Goal: Task Accomplishment & Management: Use online tool/utility

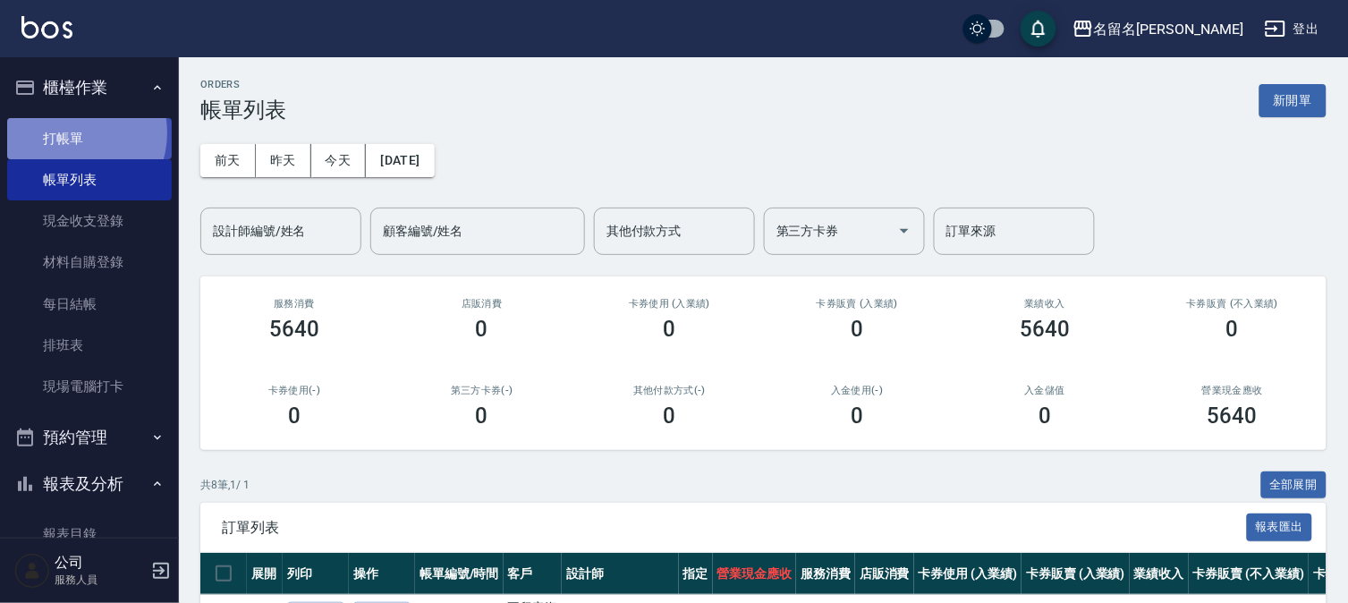
click at [72, 132] on link "打帳單" at bounding box center [89, 138] width 165 height 41
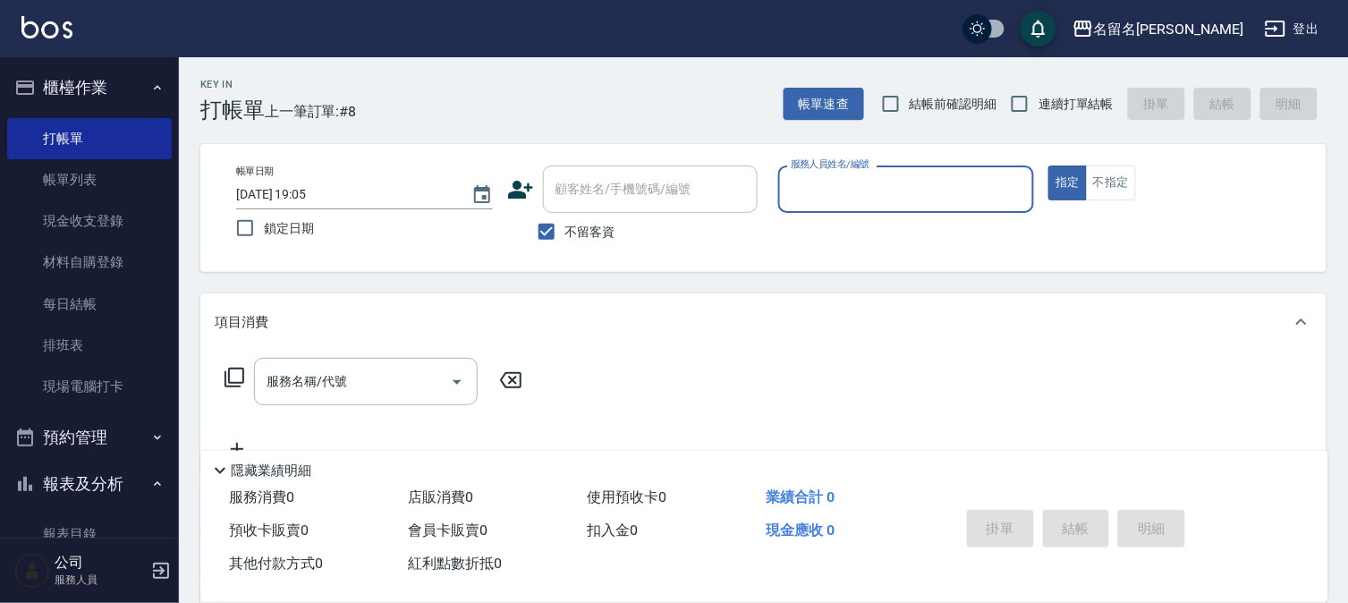
drag, startPoint x: 874, startPoint y: 200, endPoint x: 877, endPoint y: 209, distance: 9.3
click at [874, 203] on input "服務人員姓名/編號" at bounding box center [906, 189] width 241 height 31
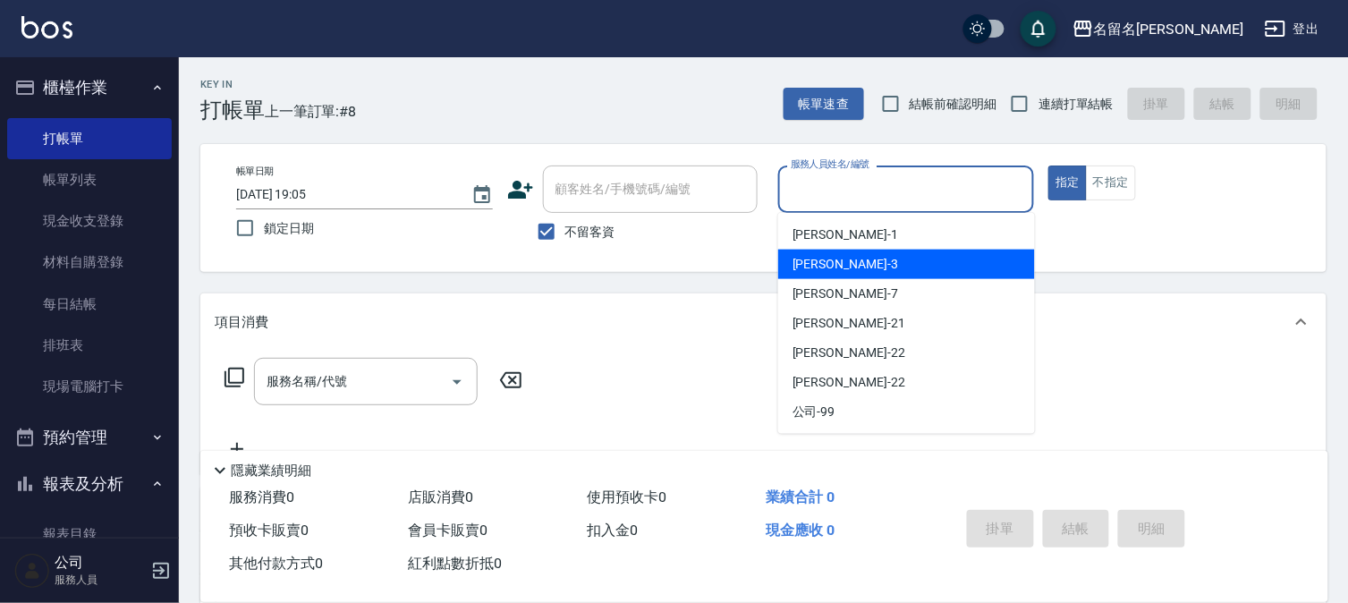
click at [863, 255] on div "李宛真 -3" at bounding box center [906, 265] width 257 height 30
type input "李宛真-3"
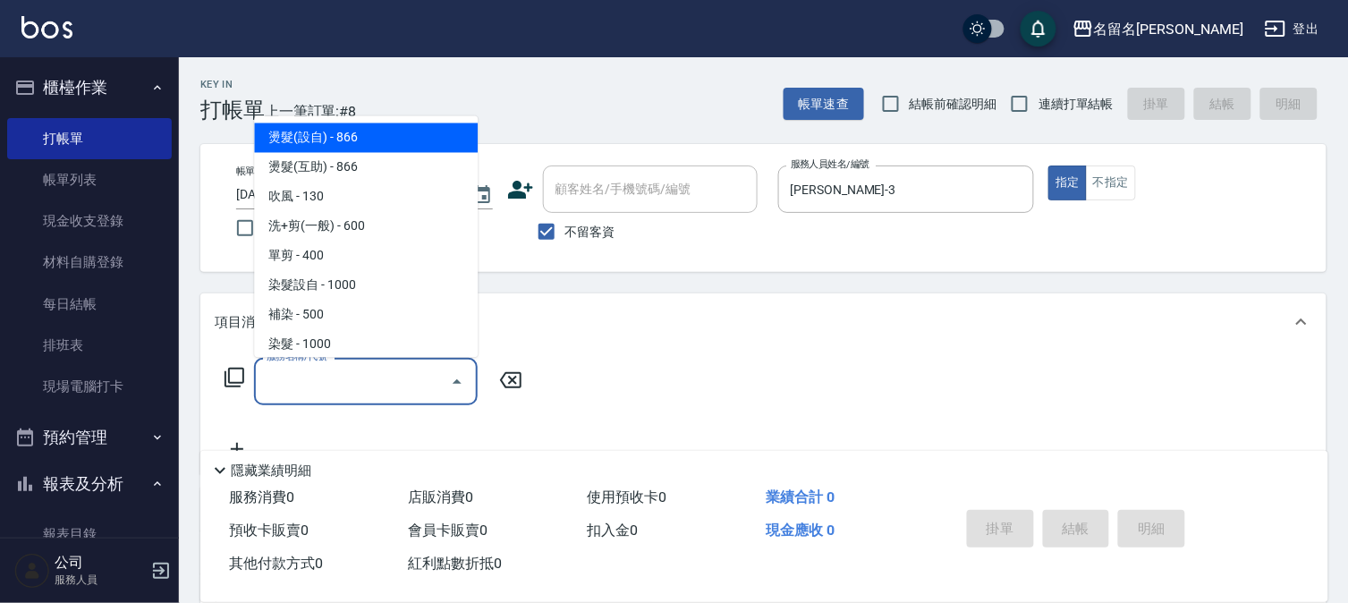
click at [334, 379] on input "服務名稱/代號" at bounding box center [352, 381] width 181 height 31
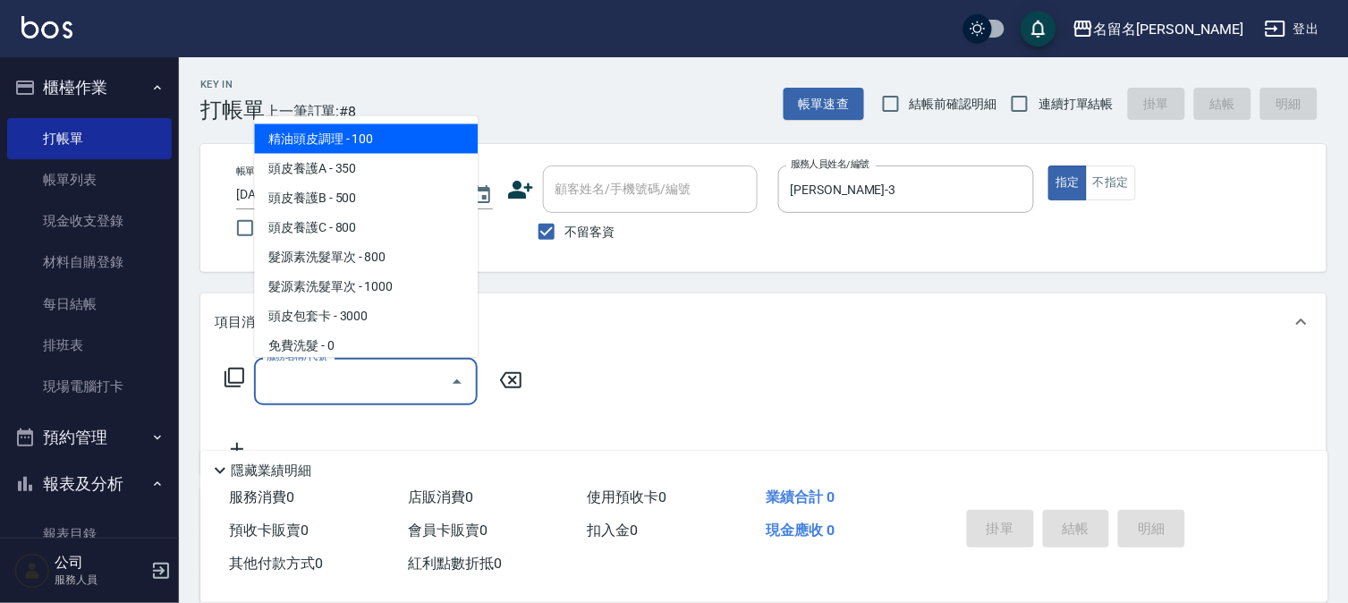
scroll to position [596, 0]
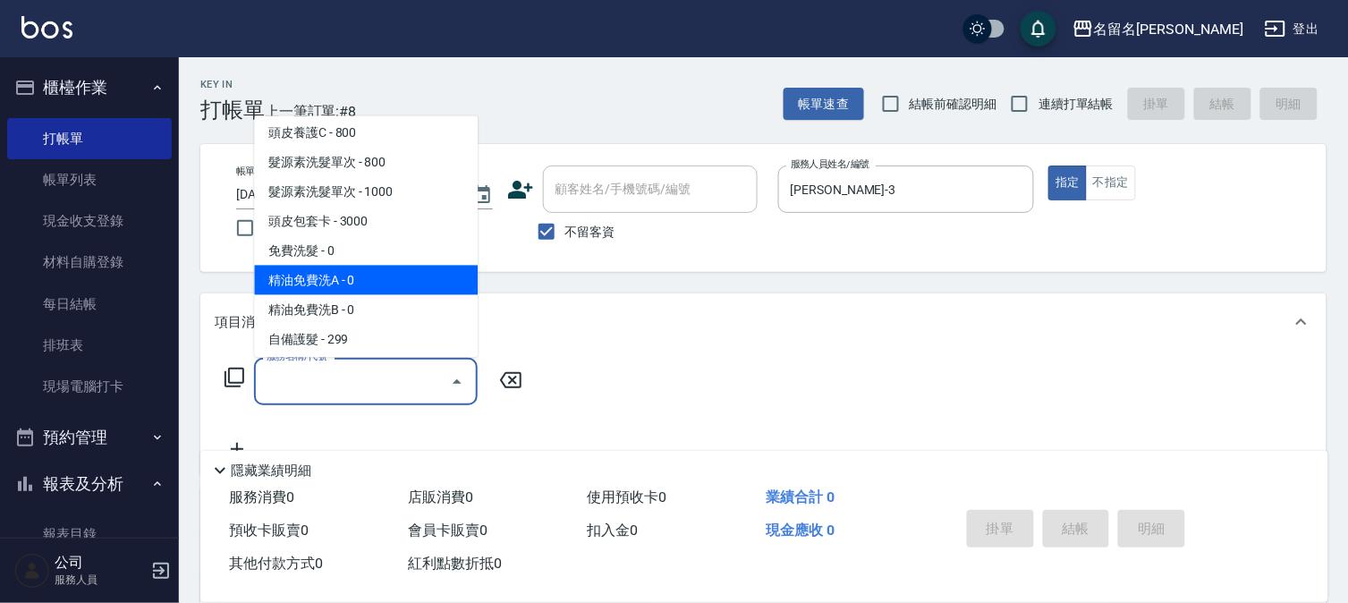
click at [382, 272] on span "精油免費洗A - 0" at bounding box center [366, 281] width 224 height 30
type input "精油免費洗A(538)"
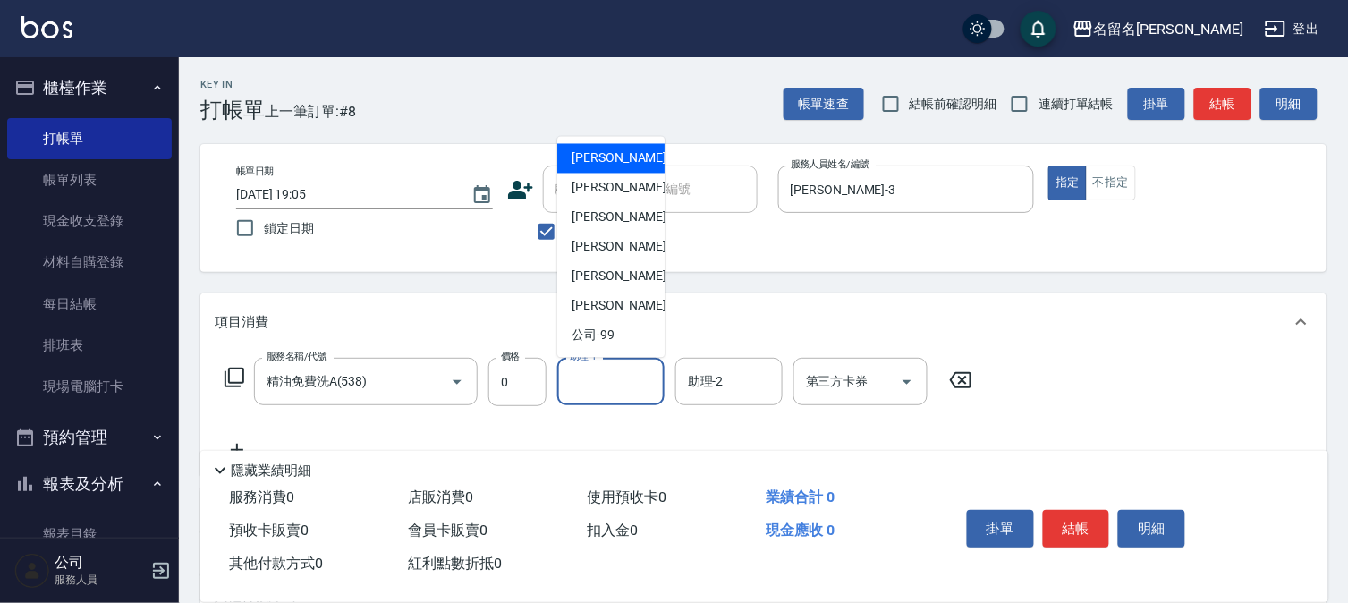
drag, startPoint x: 595, startPoint y: 394, endPoint x: 627, endPoint y: 261, distance: 136.3
click at [589, 370] on input "助理-1" at bounding box center [610, 381] width 91 height 31
click at [650, 185] on div "李宛真 -3" at bounding box center [610, 189] width 107 height 30
type input "李宛真-3"
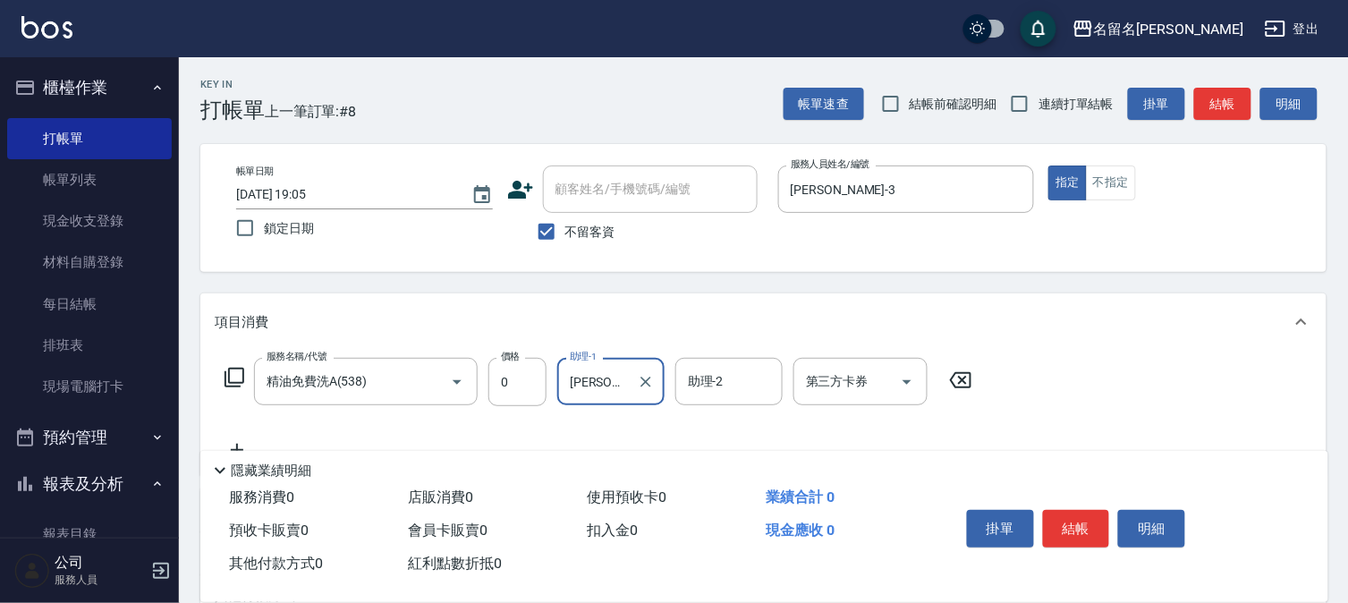
scroll to position [199, 0]
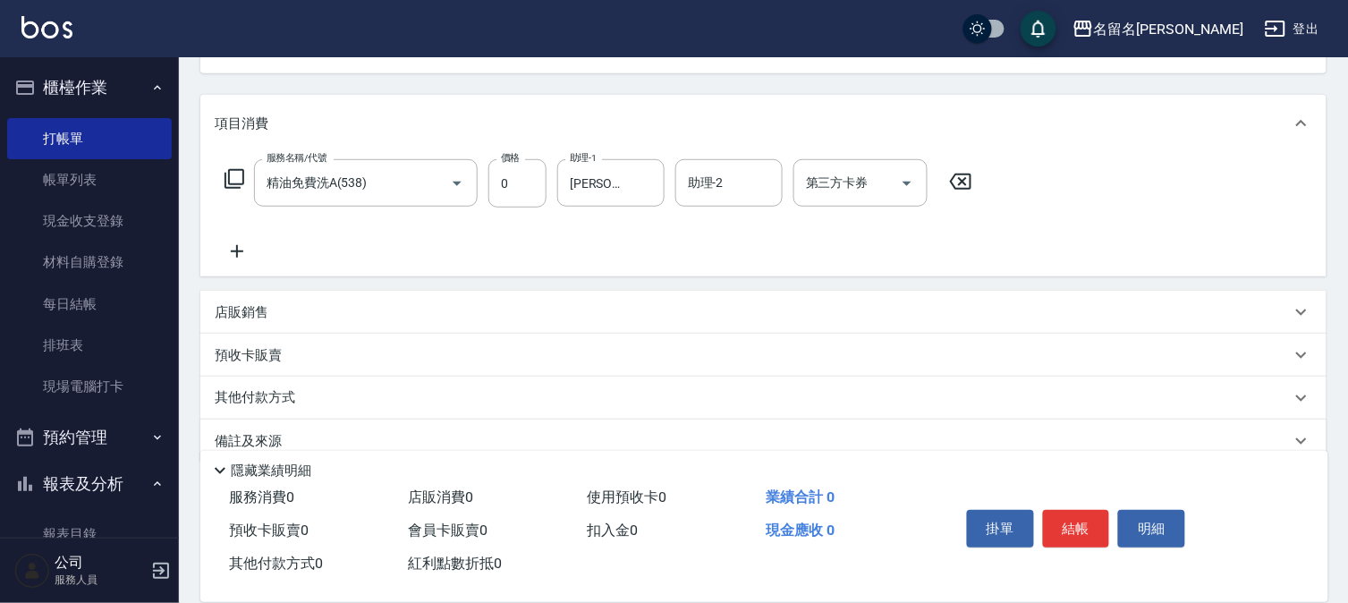
click at [234, 251] on icon at bounding box center [237, 251] width 13 height 13
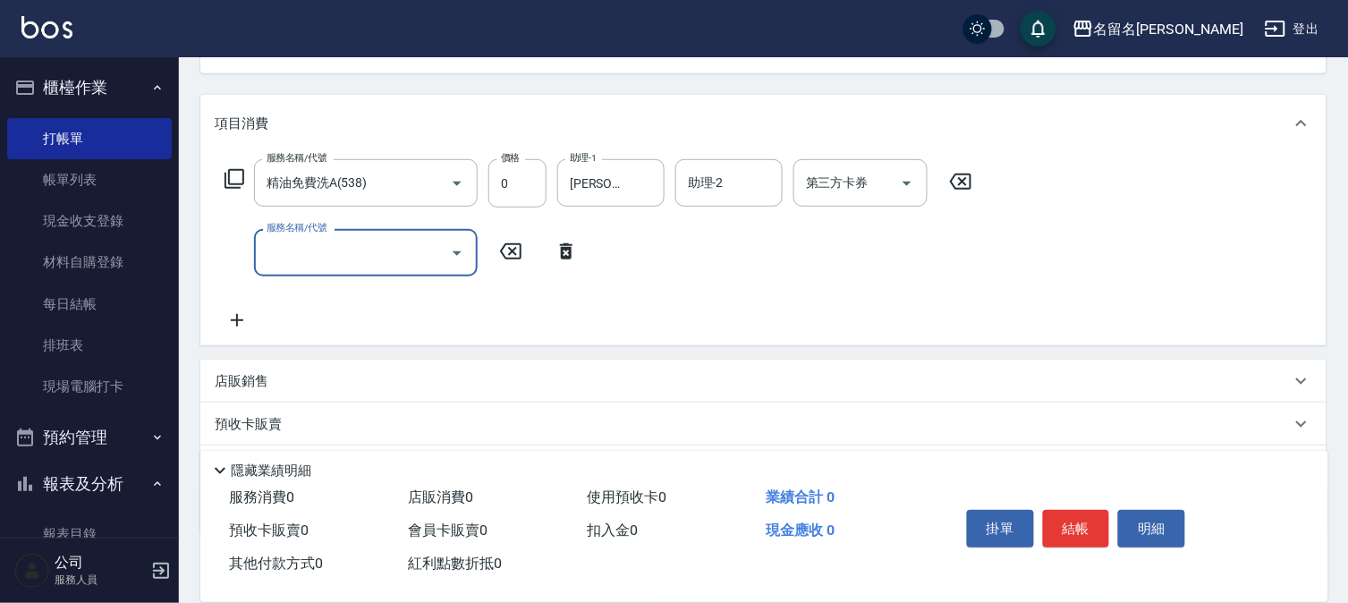
click at [260, 249] on div "服務名稱/代號" at bounding box center [366, 252] width 224 height 47
drag, startPoint x: 286, startPoint y: 253, endPoint x: 306, endPoint y: 252, distance: 19.7
click at [306, 252] on input "服務名稱/代號" at bounding box center [352, 252] width 181 height 31
type input "免費雪恆護髮(613)"
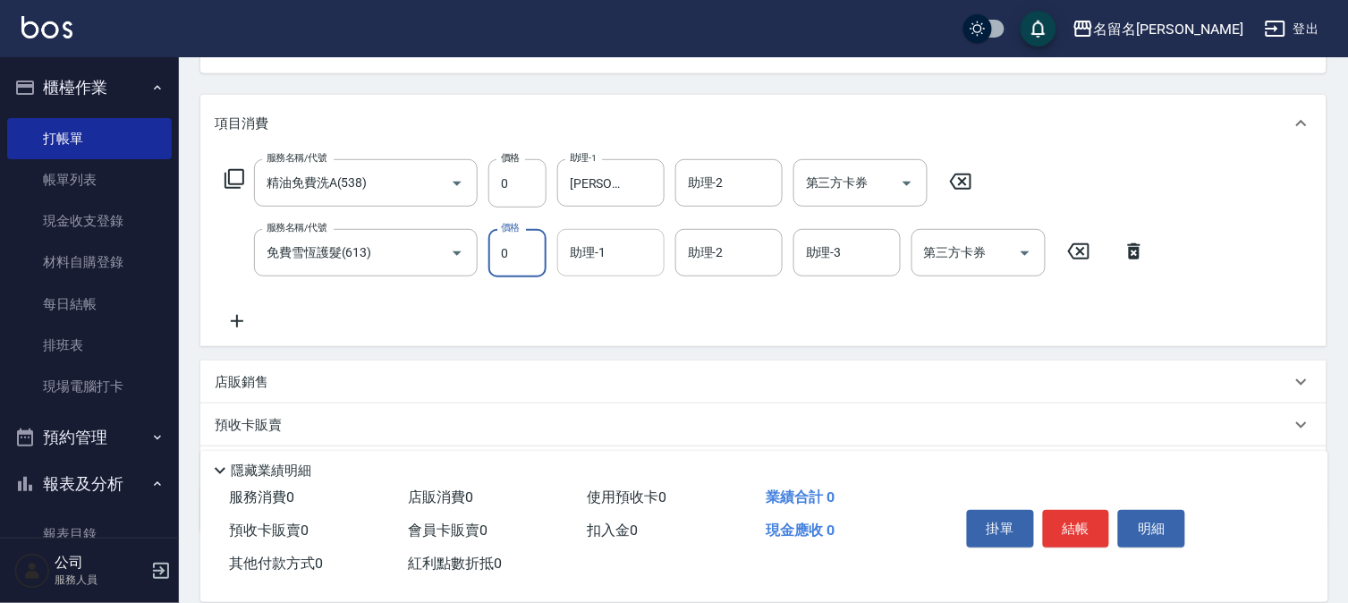
click at [637, 240] on input "助理-1" at bounding box center [610, 252] width 91 height 31
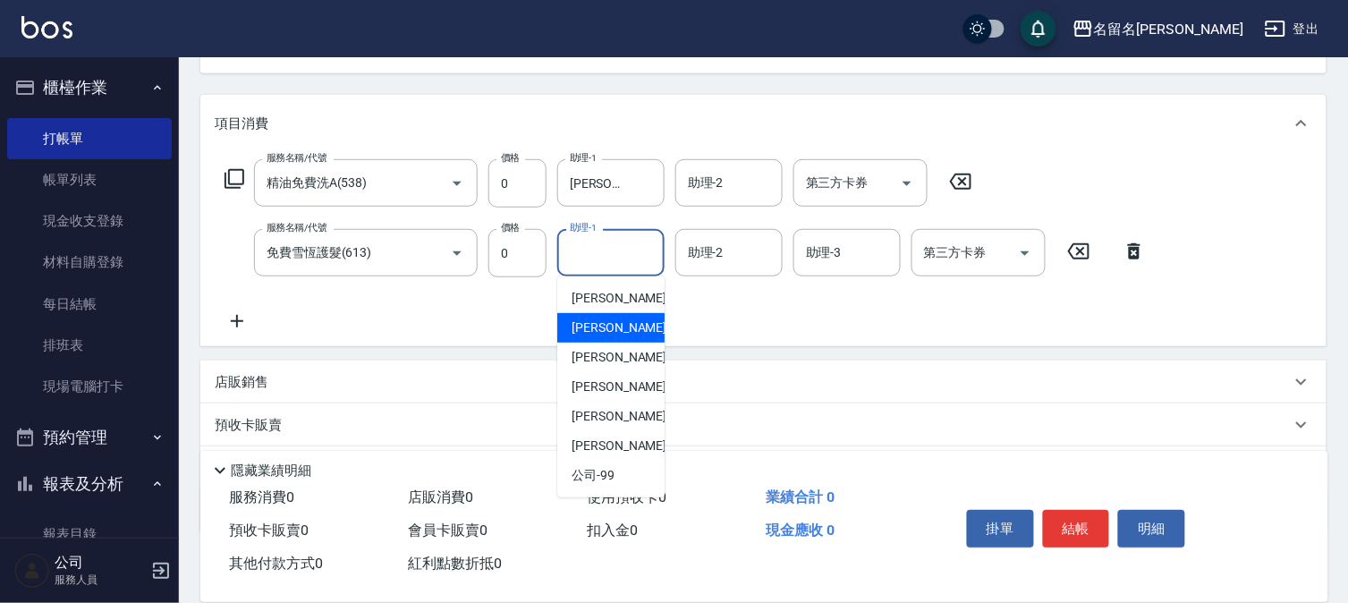
click at [623, 318] on div "李宛真 -3" at bounding box center [610, 328] width 107 height 30
type input "李宛真-3"
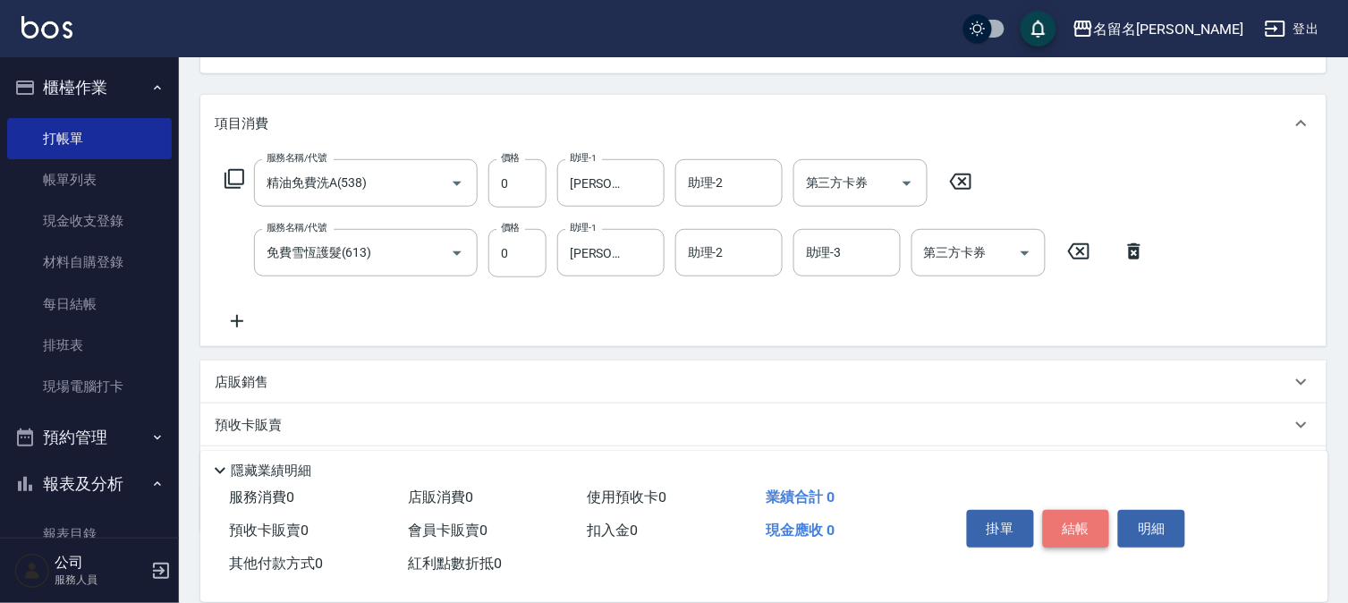
click at [1098, 514] on button "結帳" at bounding box center [1076, 529] width 67 height 38
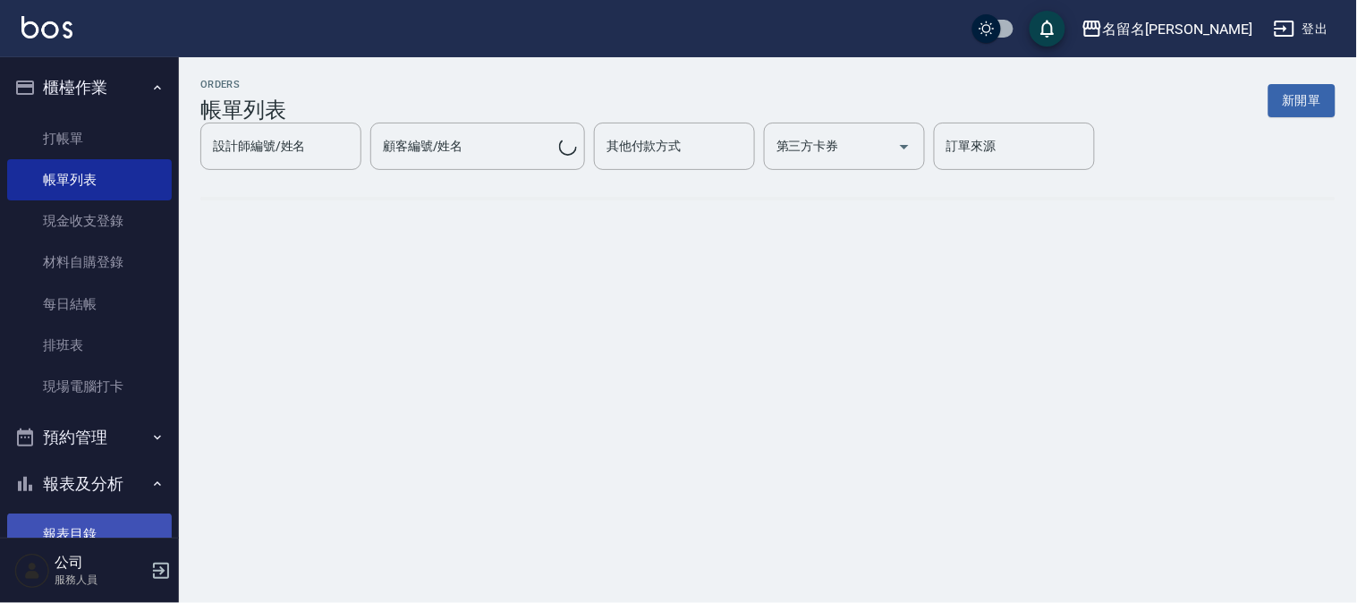
click at [88, 528] on link "報表目錄" at bounding box center [89, 534] width 165 height 41
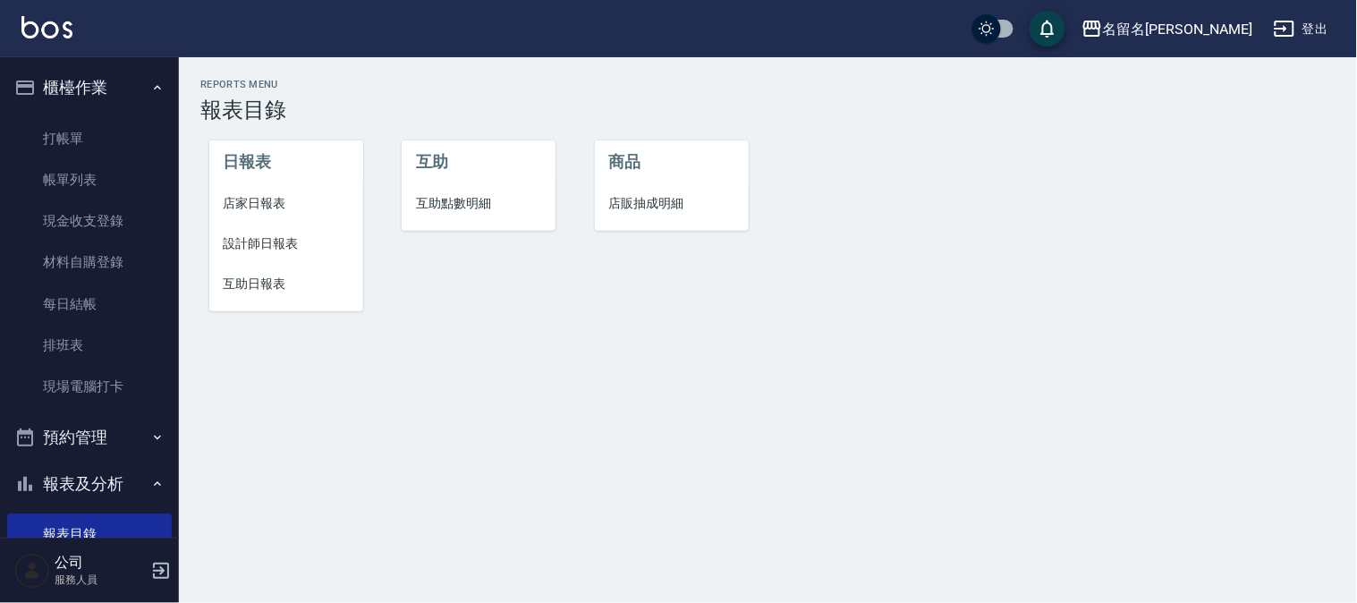
click at [246, 245] on span "設計師日報表" at bounding box center [286, 243] width 125 height 19
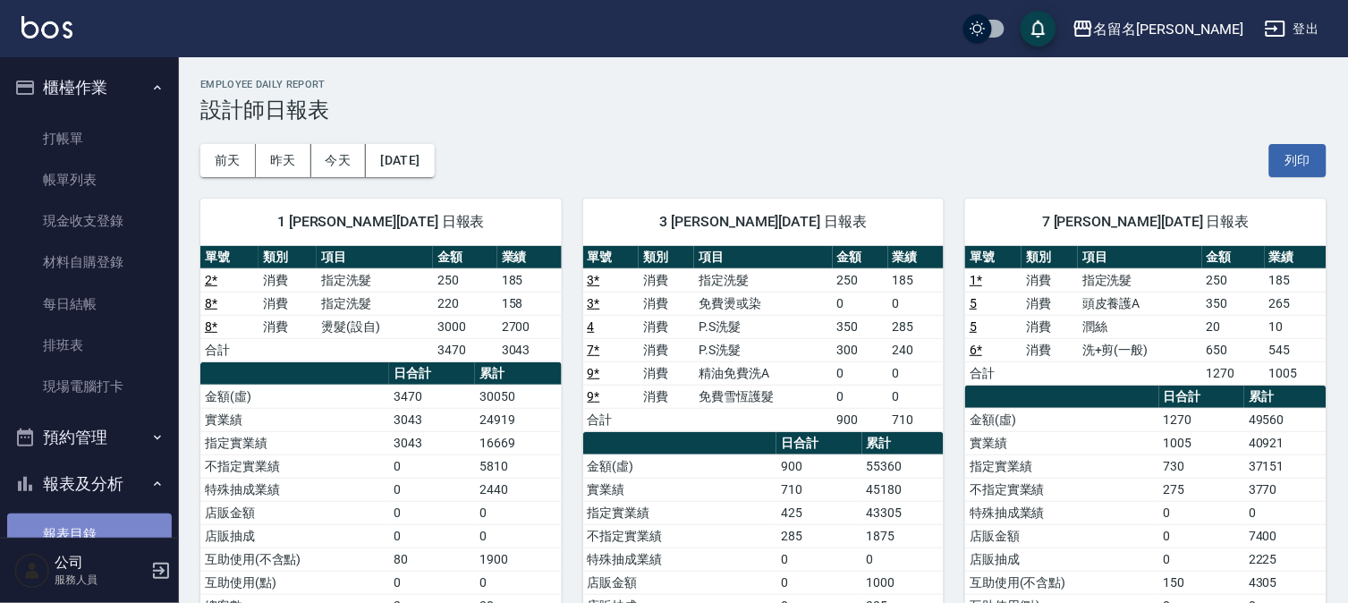
click at [93, 520] on link "報表目錄" at bounding box center [89, 534] width 165 height 41
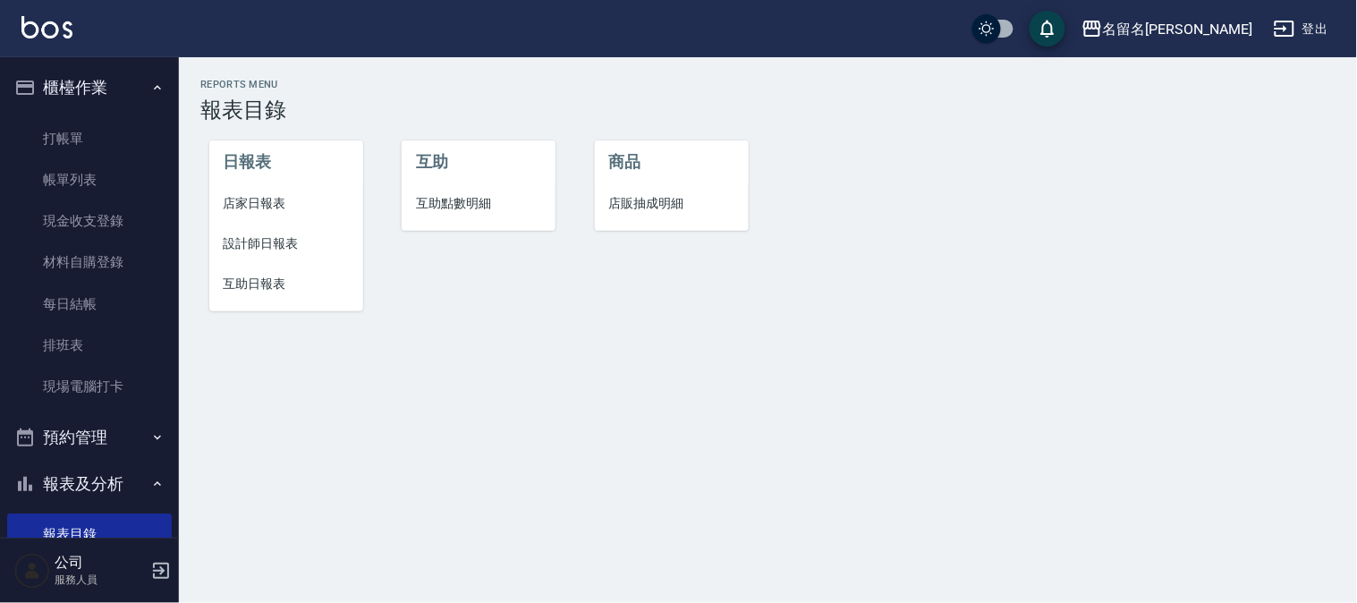
click at [260, 285] on span "互助日報表" at bounding box center [286, 284] width 125 height 19
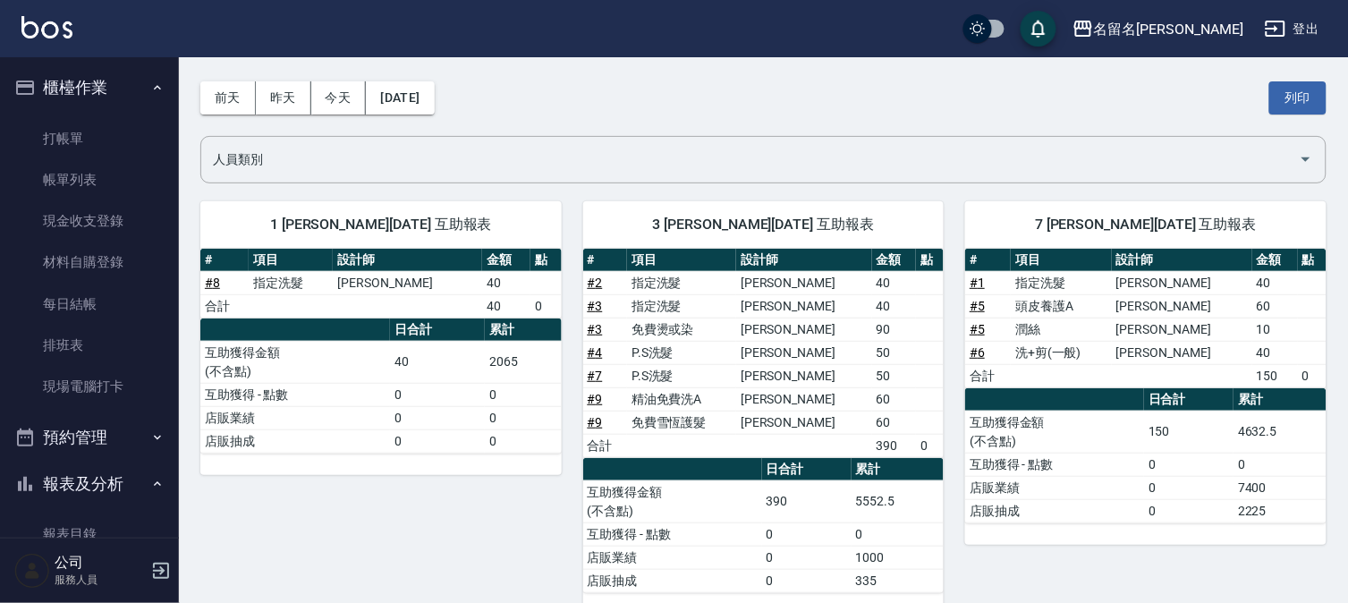
scroll to position [96, 0]
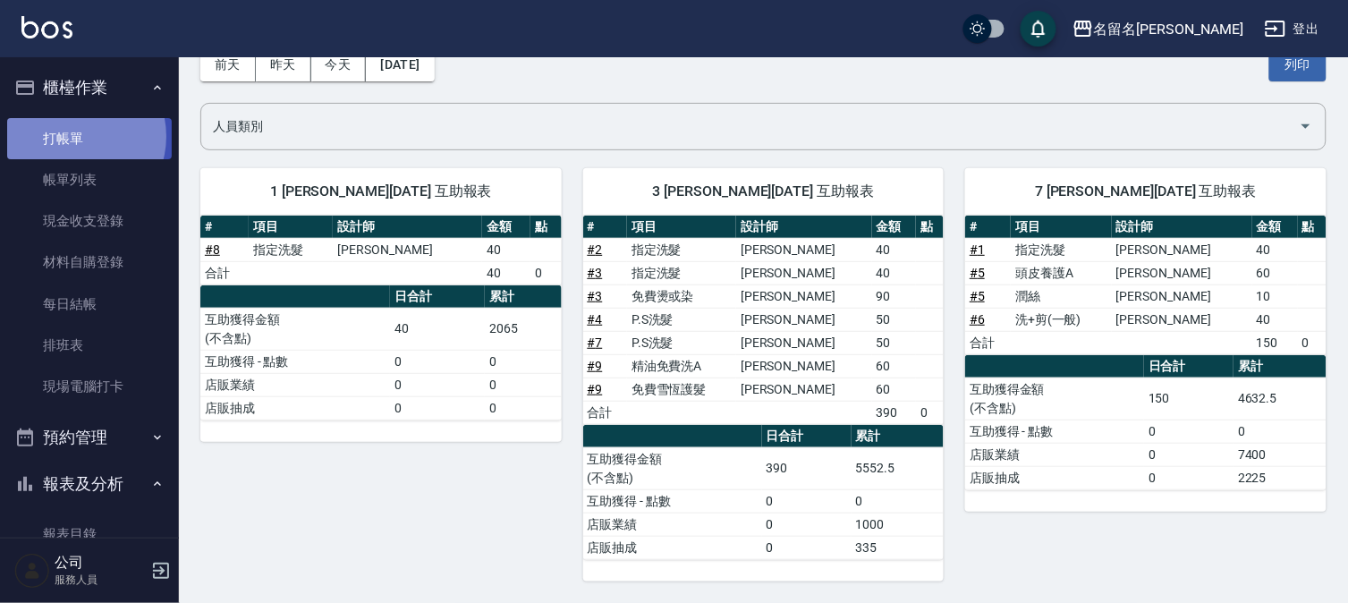
click at [76, 136] on link "打帳單" at bounding box center [89, 138] width 165 height 41
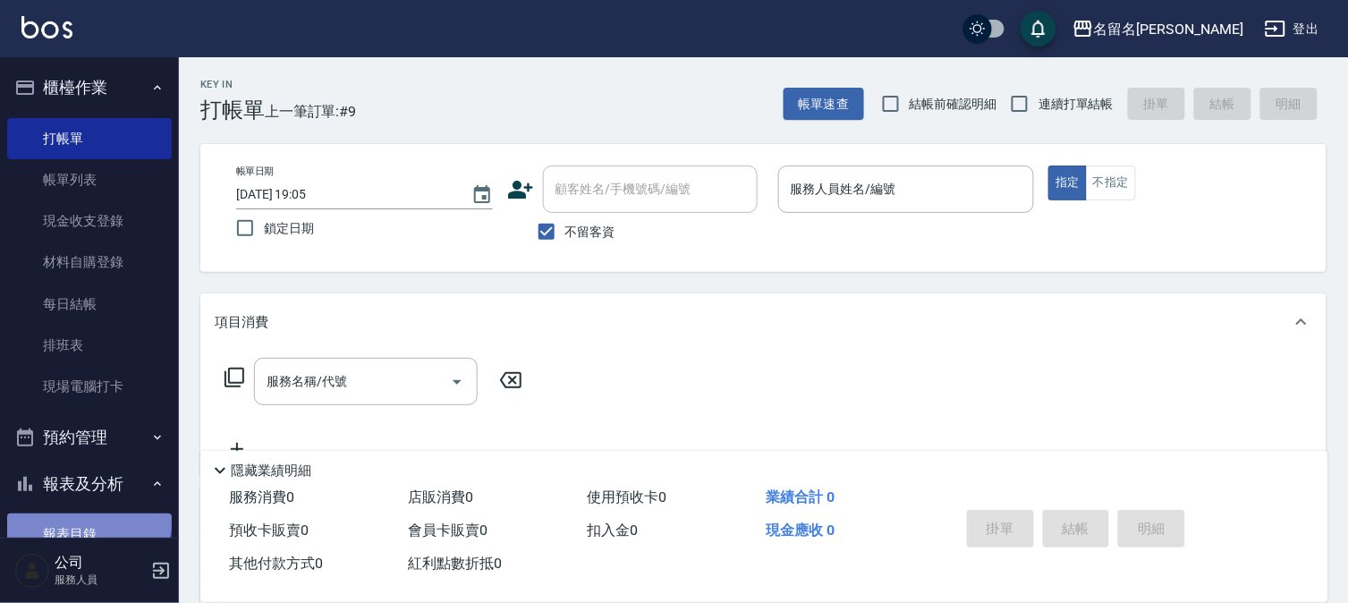
drag, startPoint x: 81, startPoint y: 516, endPoint x: 88, endPoint y: 506, distance: 11.7
click at [81, 515] on link "報表目錄" at bounding box center [89, 534] width 165 height 41
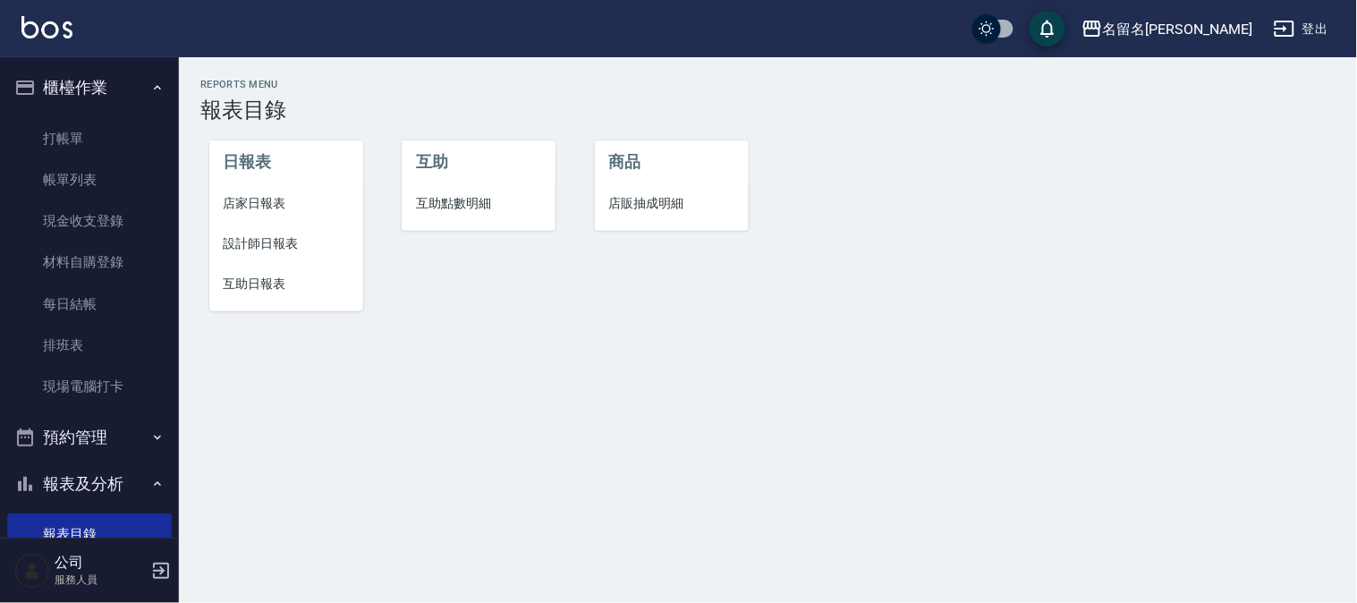
click at [266, 269] on li "互助日報表" at bounding box center [286, 284] width 154 height 40
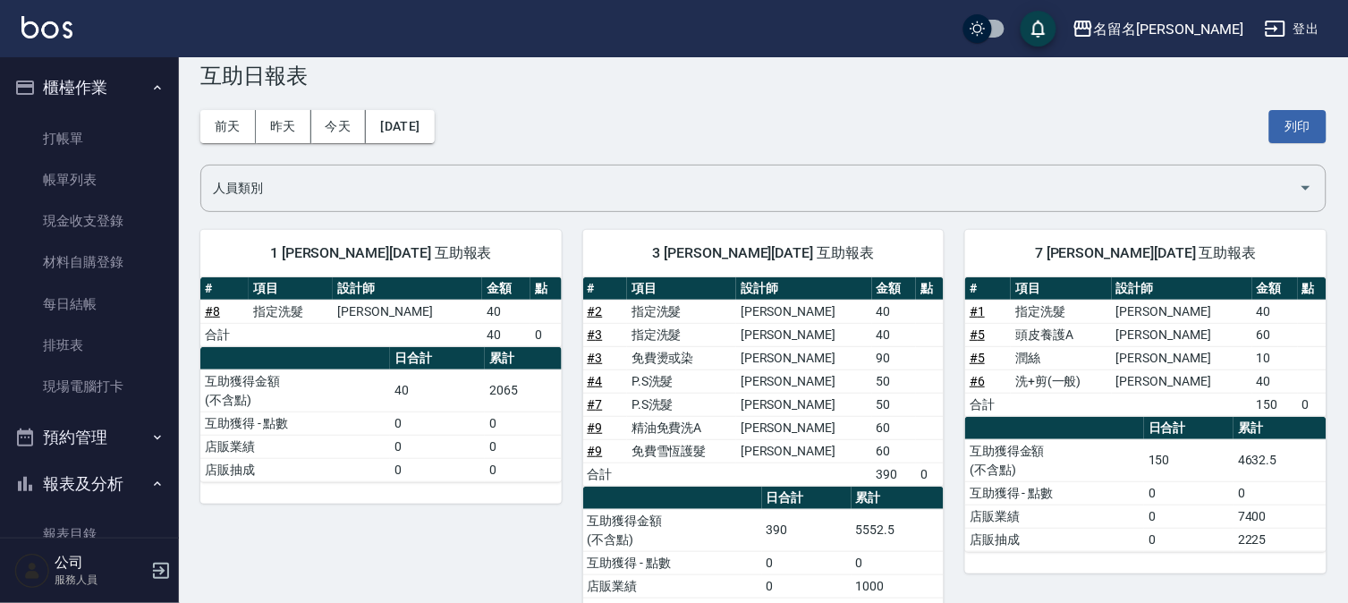
scroll to position [96, 0]
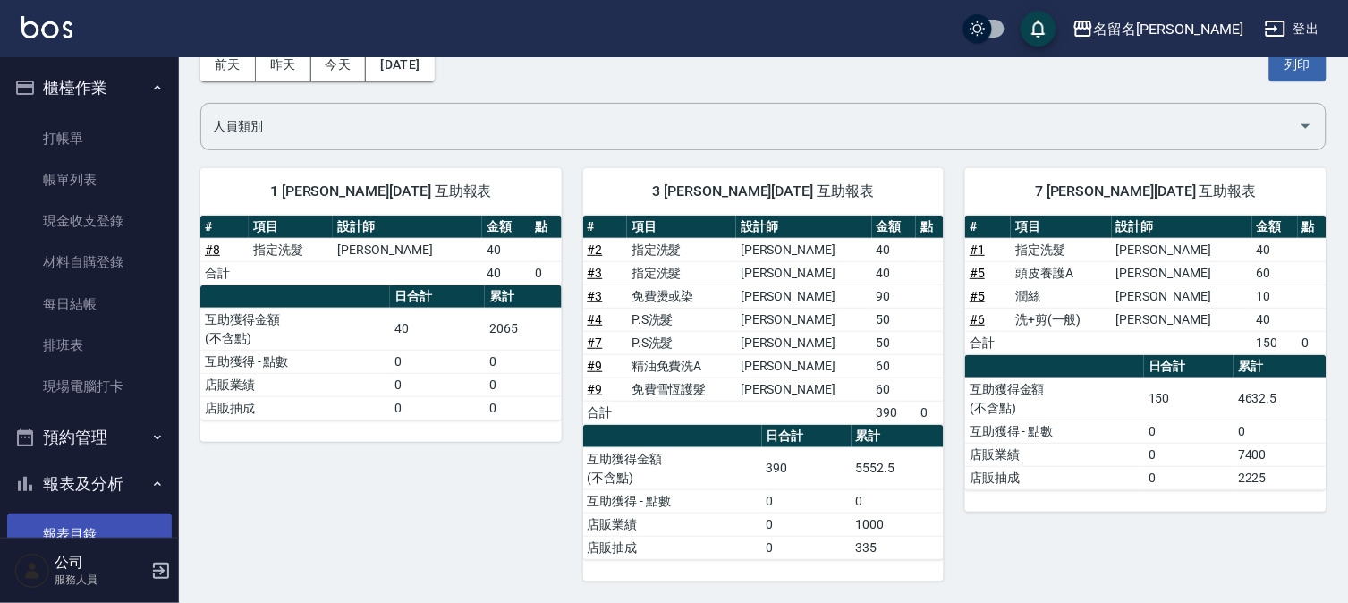
click at [82, 519] on link "報表目錄" at bounding box center [89, 534] width 165 height 41
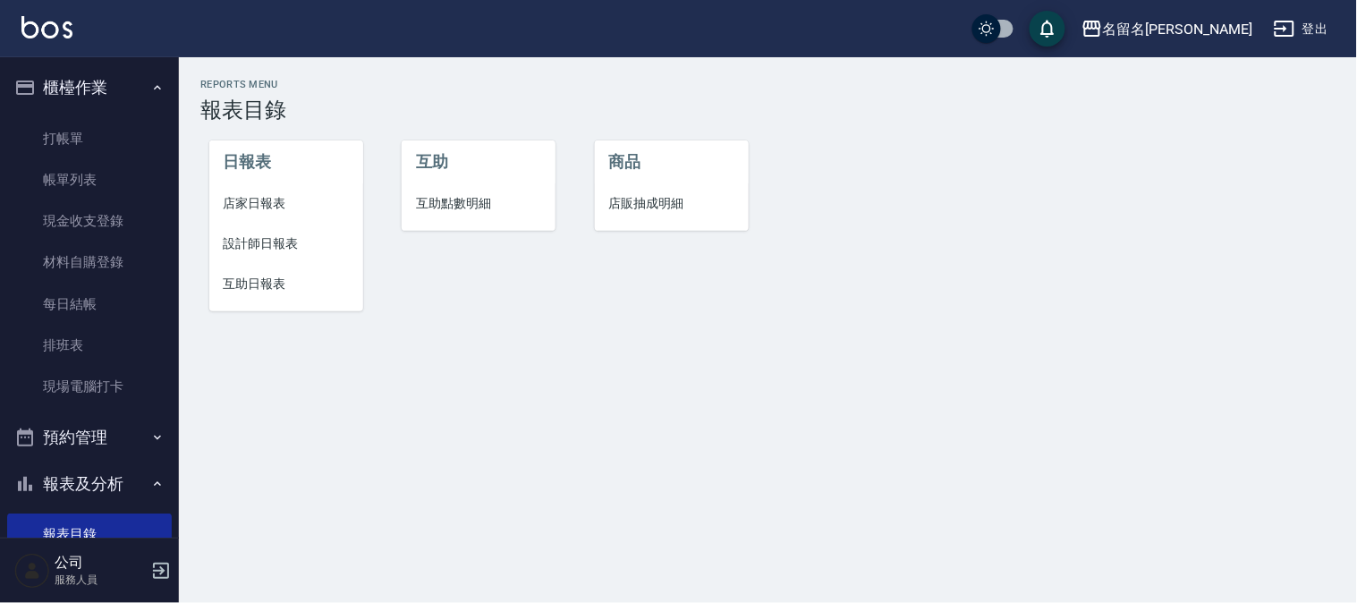
click at [264, 239] on span "設計師日報表" at bounding box center [286, 243] width 125 height 19
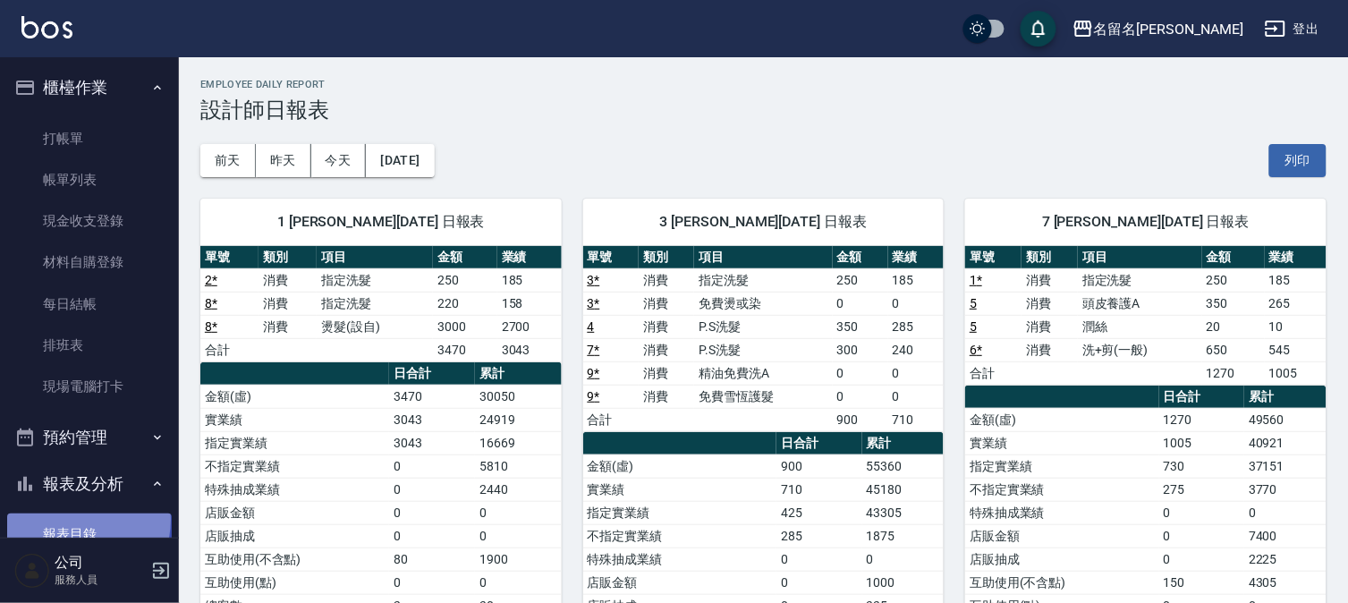
click at [73, 520] on link "報表目錄" at bounding box center [89, 534] width 165 height 41
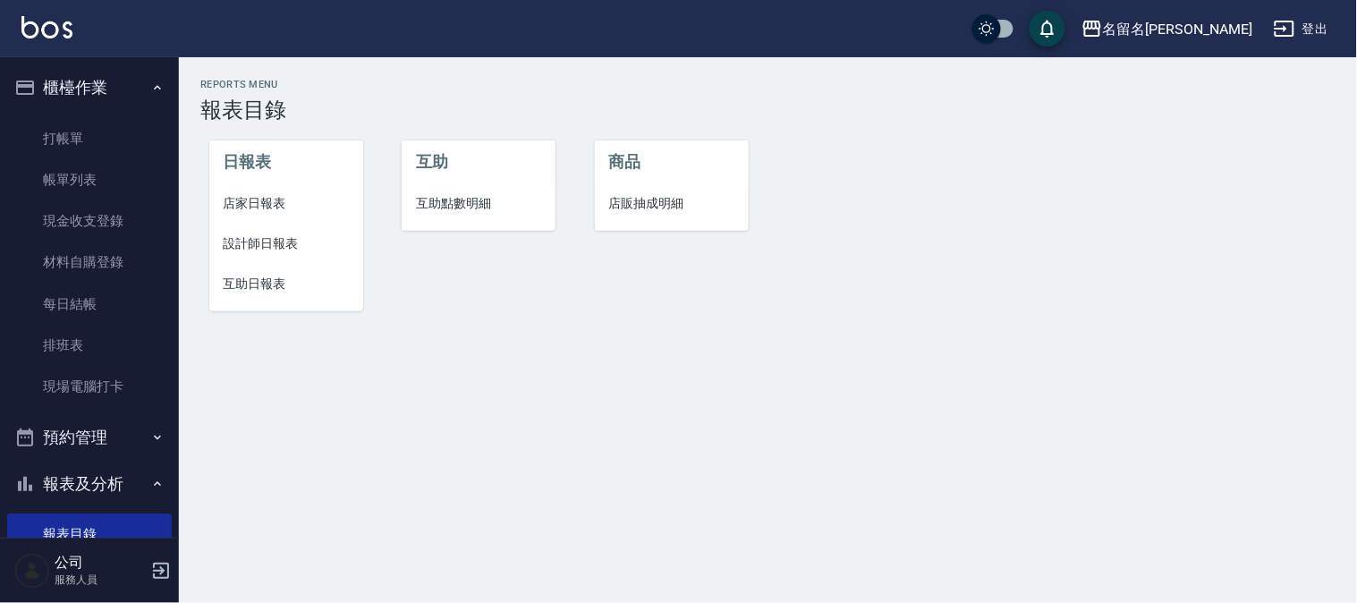
click at [247, 275] on span "互助日報表" at bounding box center [286, 284] width 125 height 19
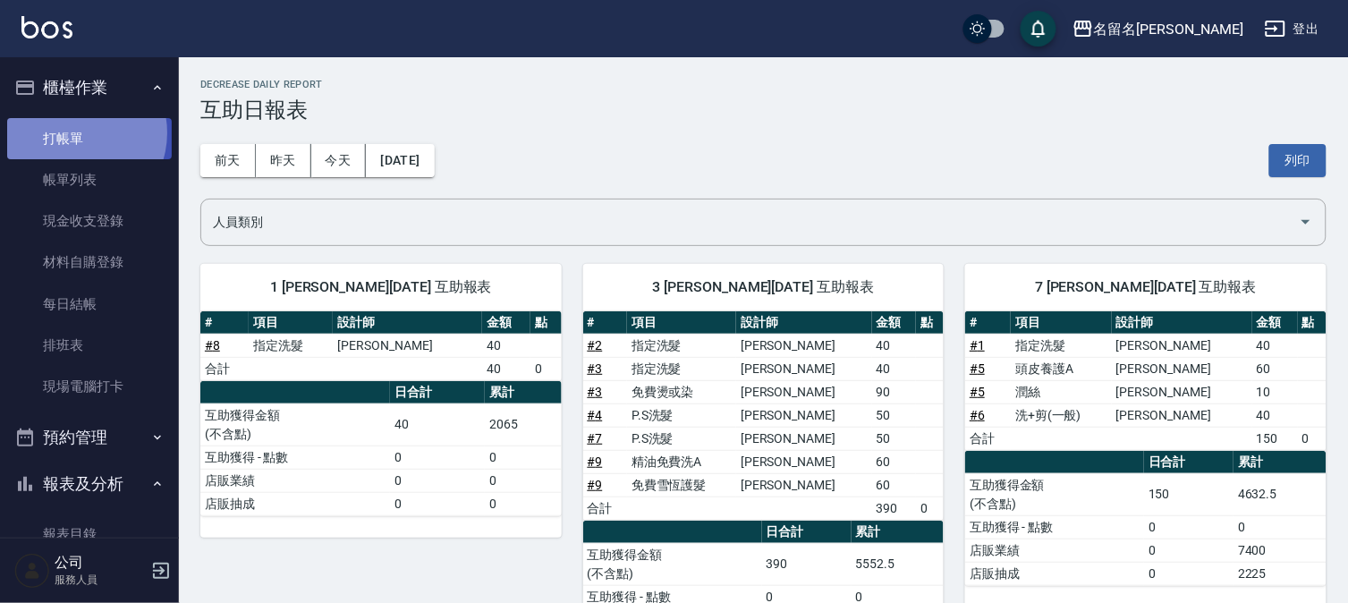
click at [76, 132] on link "打帳單" at bounding box center [89, 138] width 165 height 41
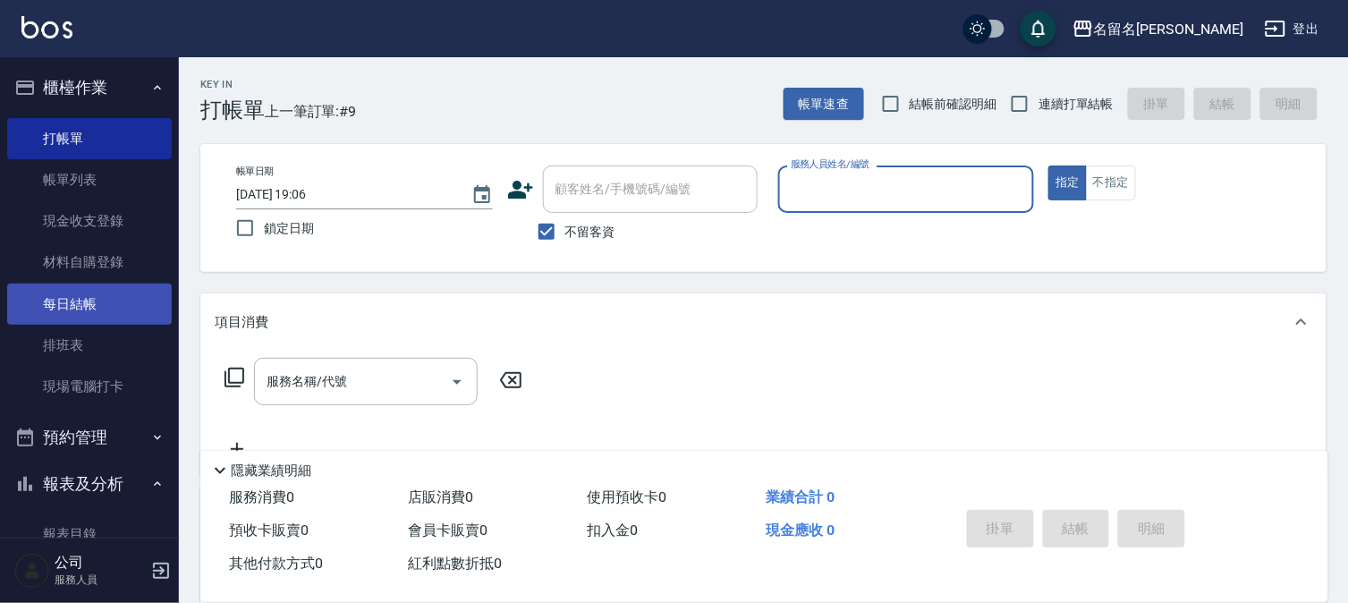
click at [77, 295] on link "每日結帳" at bounding box center [89, 304] width 165 height 41
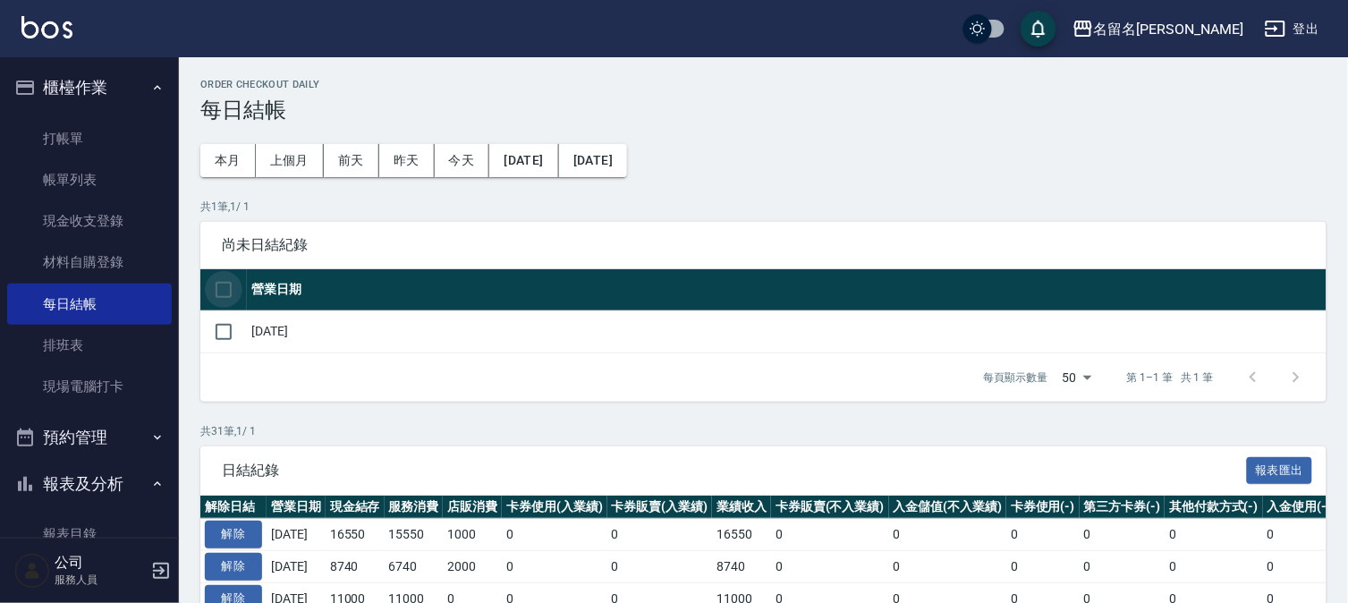
click at [224, 283] on input "checkbox" at bounding box center [224, 290] width 38 height 38
checkbox input "true"
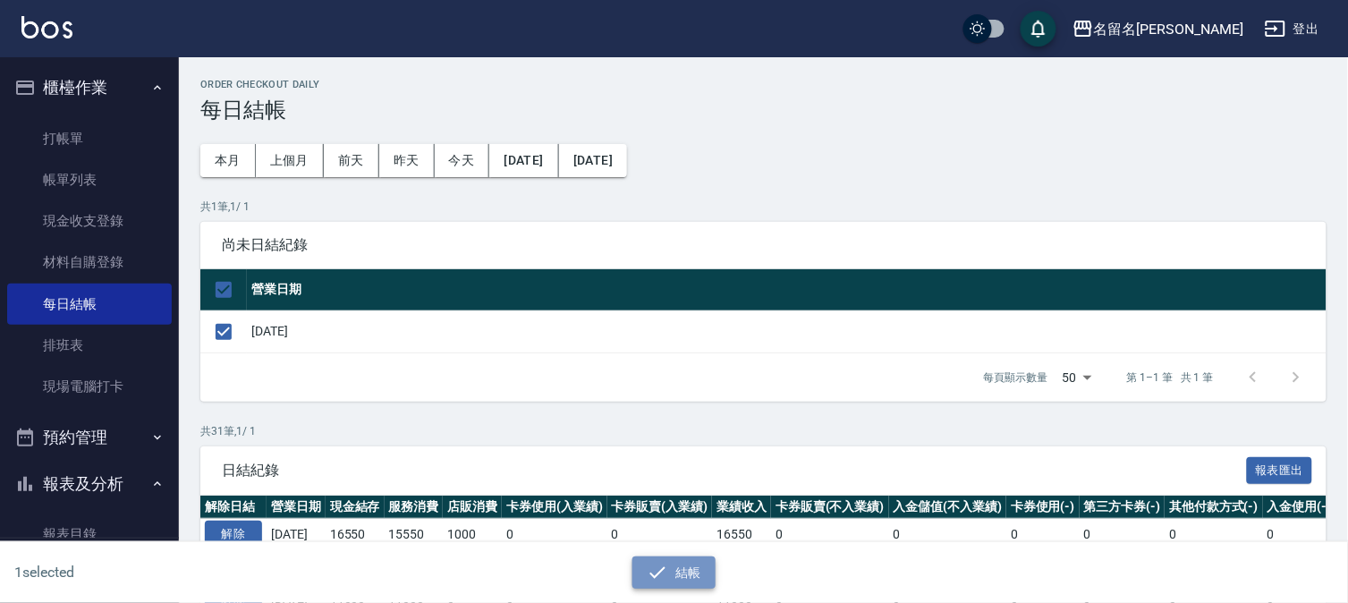
click at [678, 566] on button "結帳" at bounding box center [674, 573] width 83 height 33
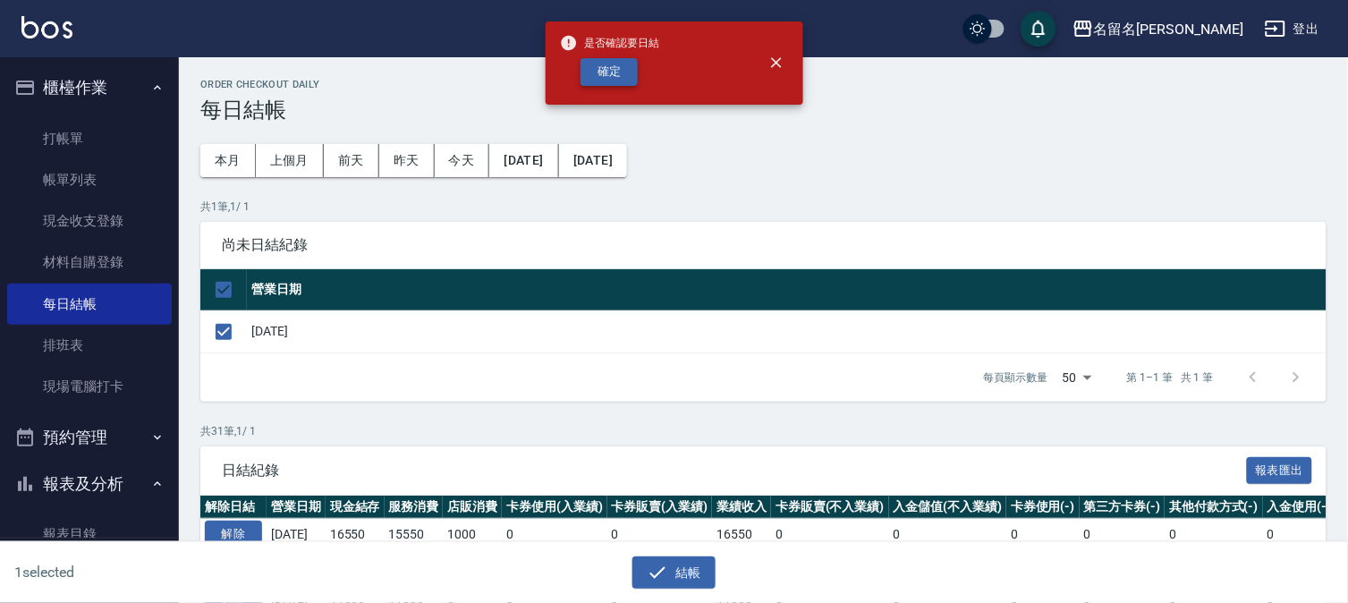
click at [614, 72] on button "確定" at bounding box center [609, 72] width 57 height 28
checkbox input "false"
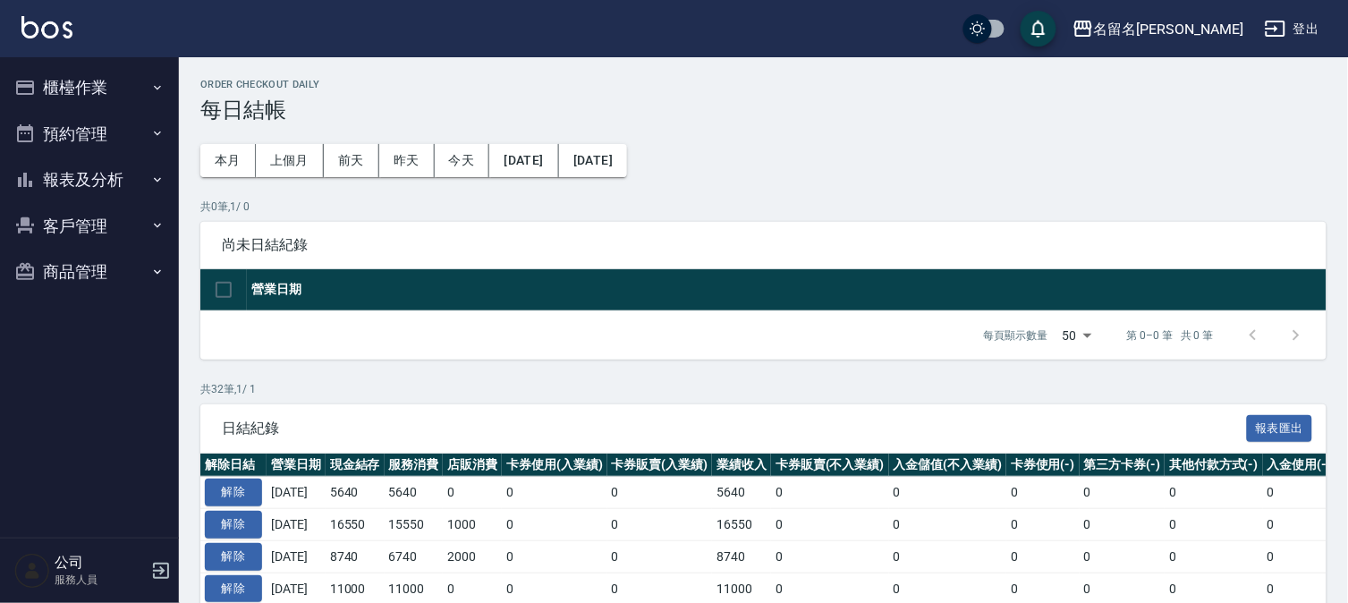
click at [116, 175] on button "報表及分析" at bounding box center [89, 180] width 165 height 47
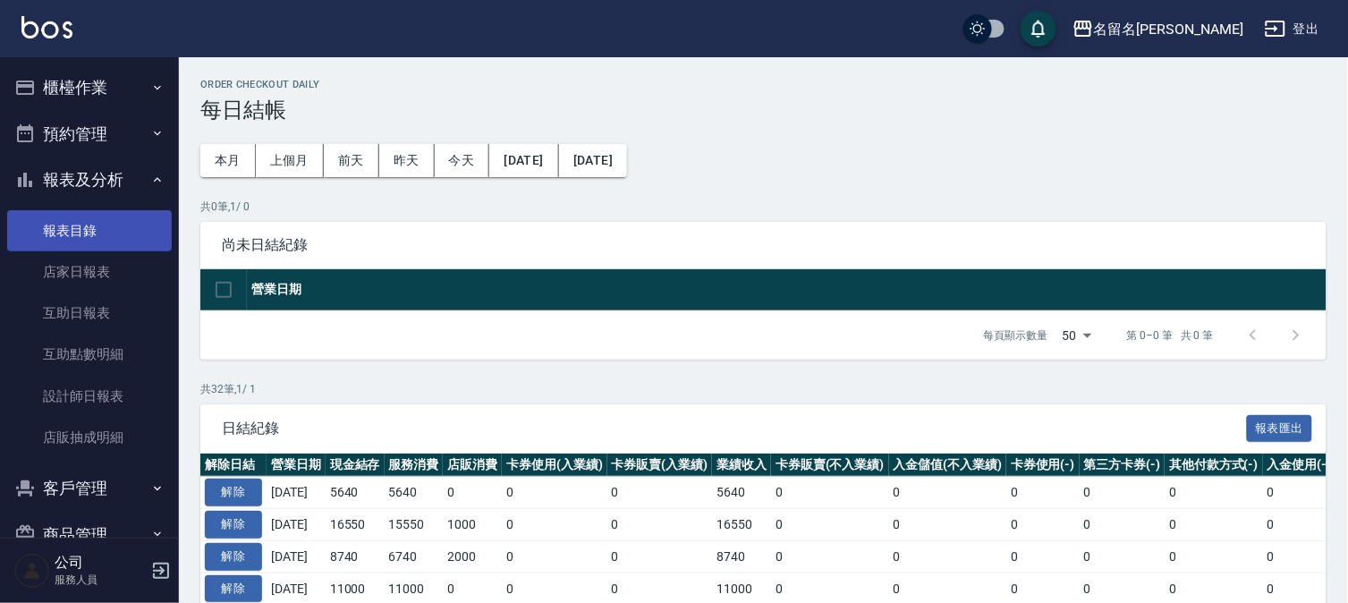
click at [107, 235] on link "報表目錄" at bounding box center [89, 230] width 165 height 41
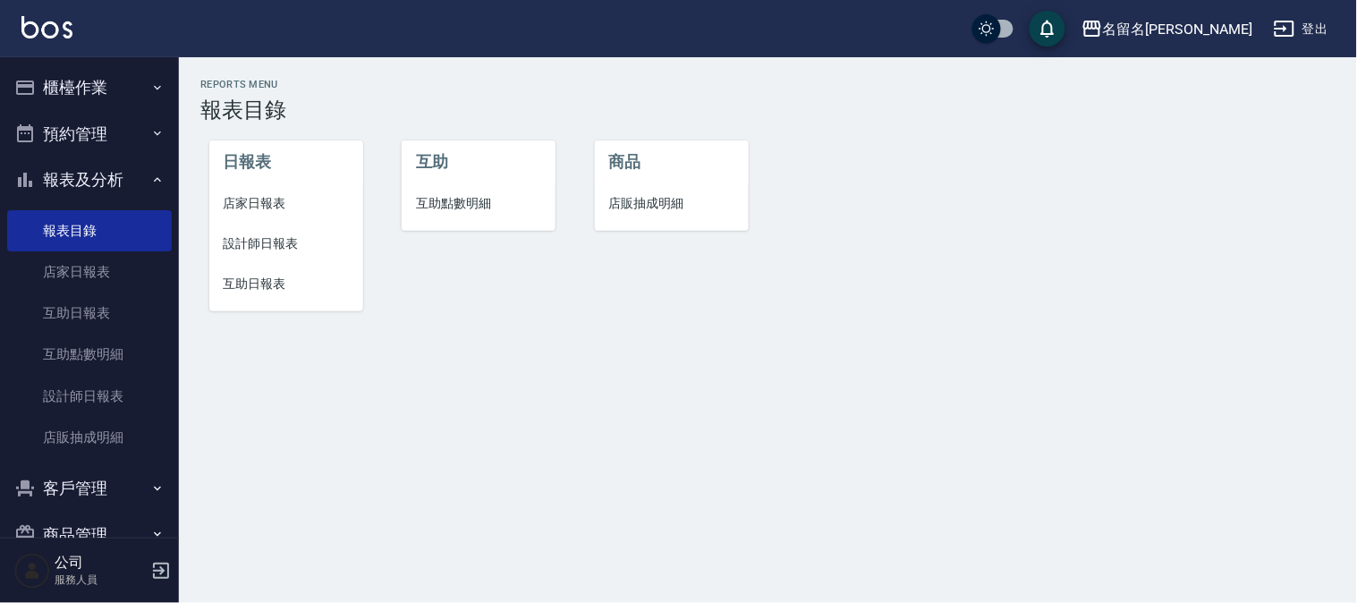
click at [242, 199] on span "店家日報表" at bounding box center [286, 203] width 125 height 19
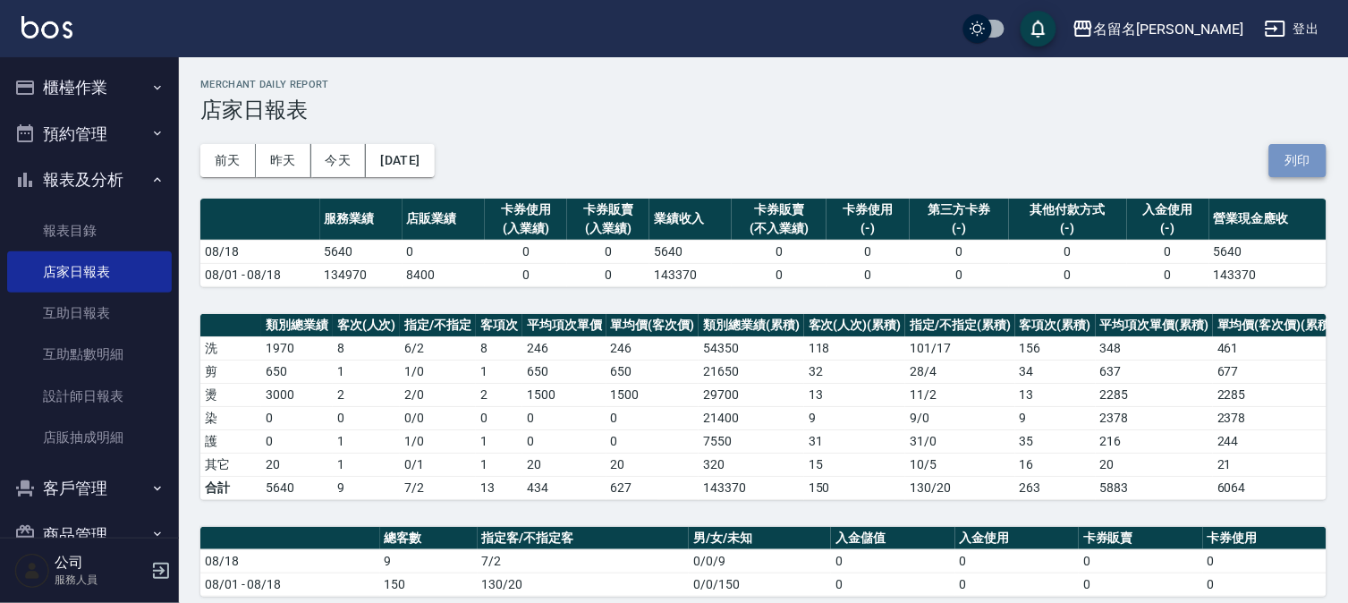
click at [1298, 153] on button "列印" at bounding box center [1298, 160] width 57 height 33
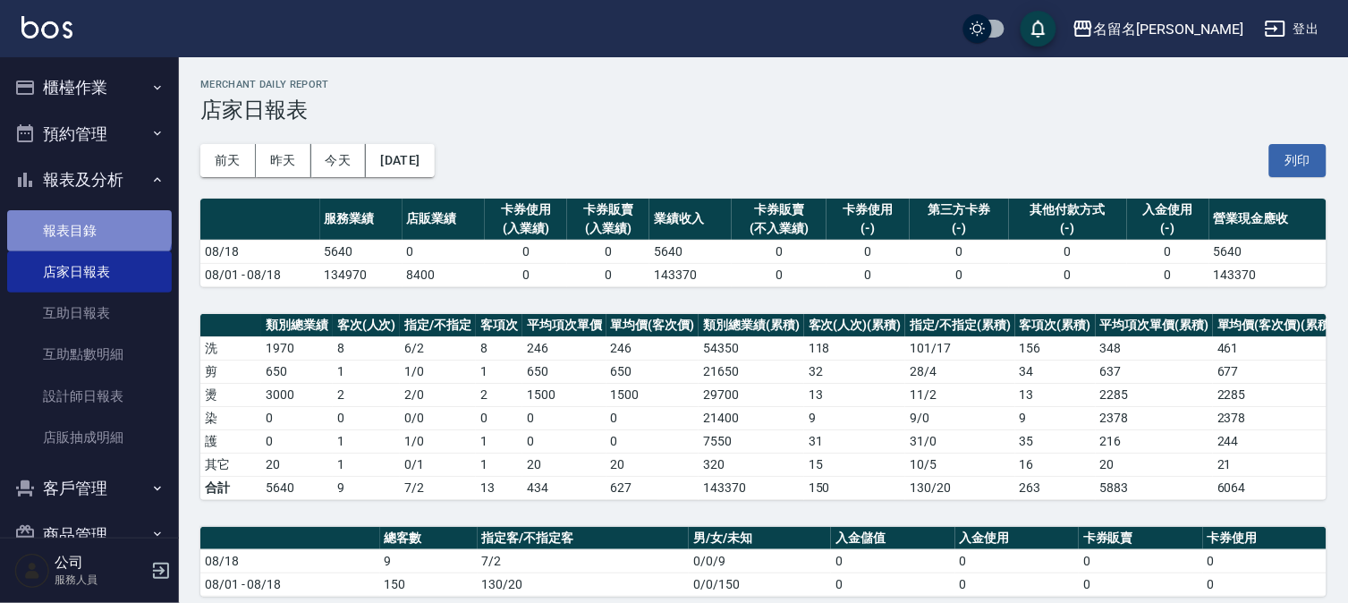
click at [88, 222] on link "報表目錄" at bounding box center [89, 230] width 165 height 41
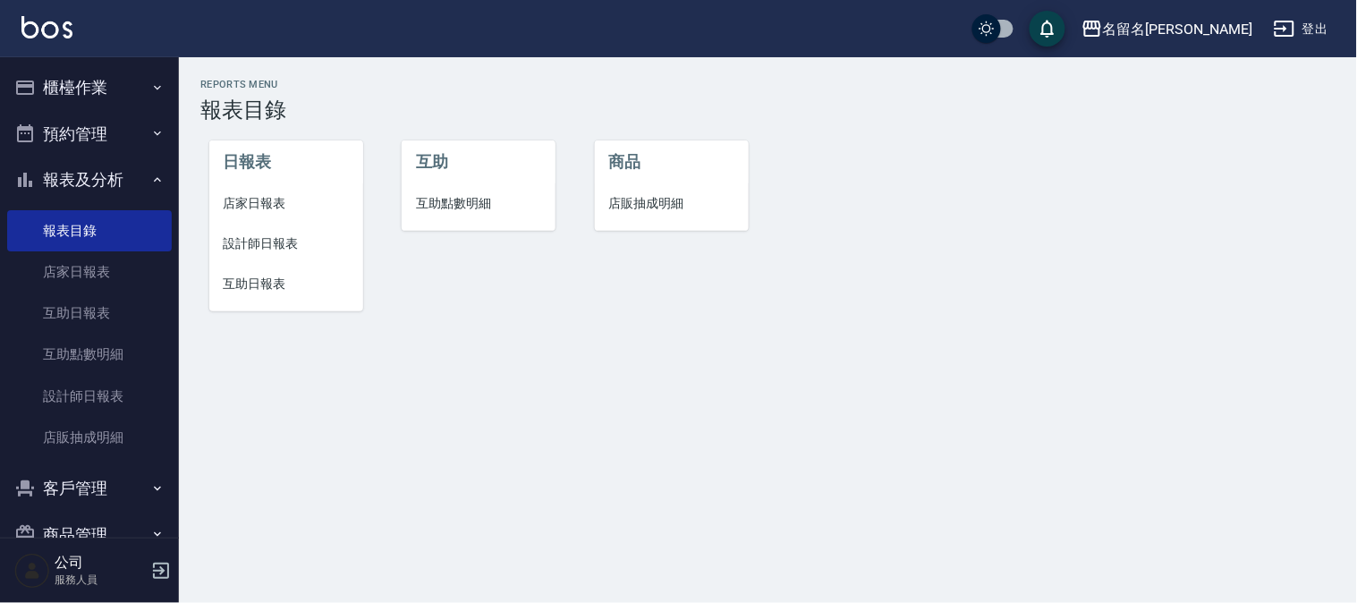
click at [263, 229] on li "設計師日報表" at bounding box center [286, 244] width 154 height 40
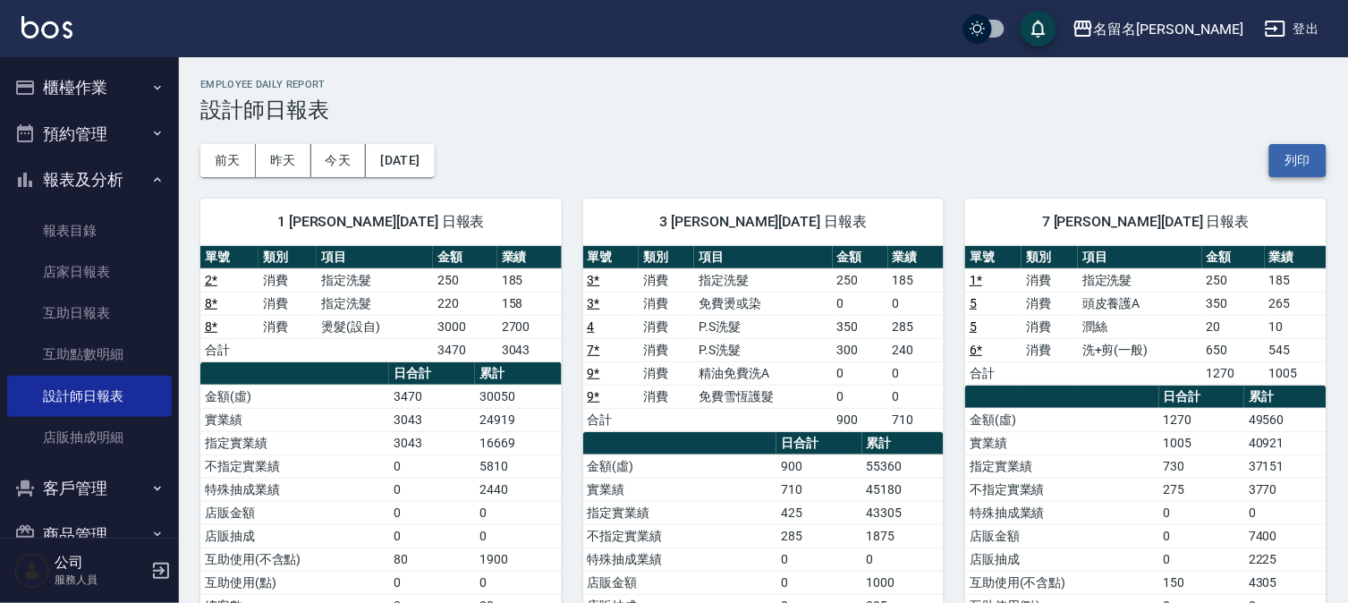
click at [1284, 154] on button "列印" at bounding box center [1298, 160] width 57 height 33
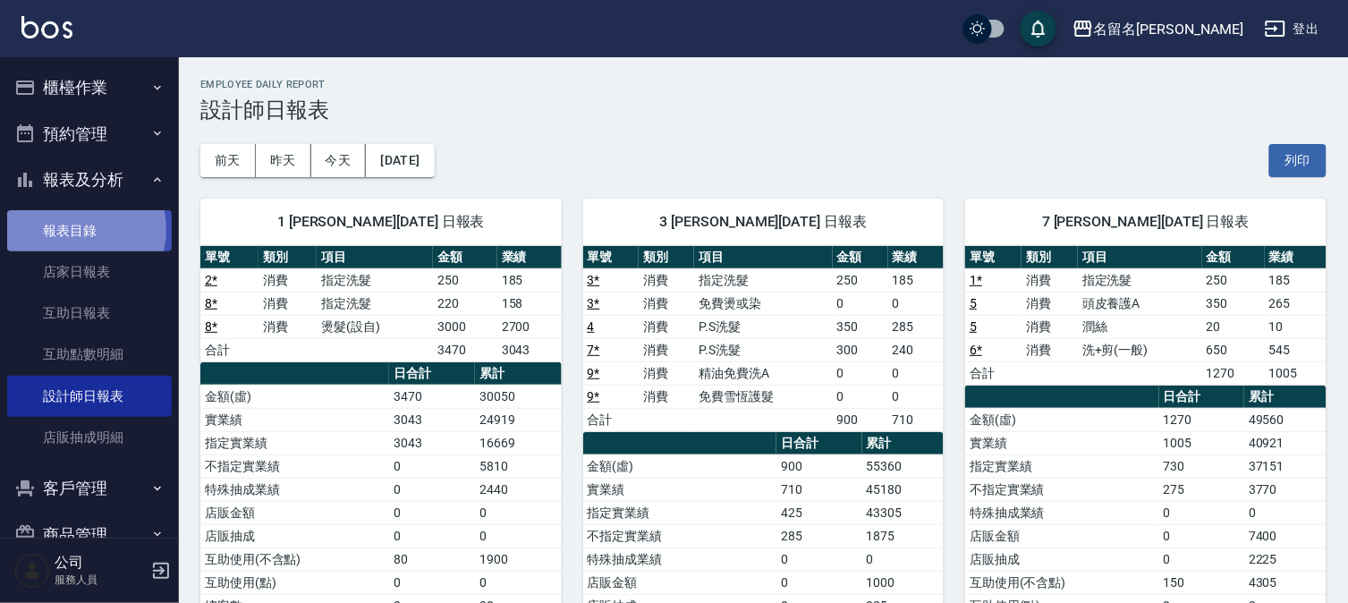
click at [88, 228] on link "報表目錄" at bounding box center [89, 230] width 165 height 41
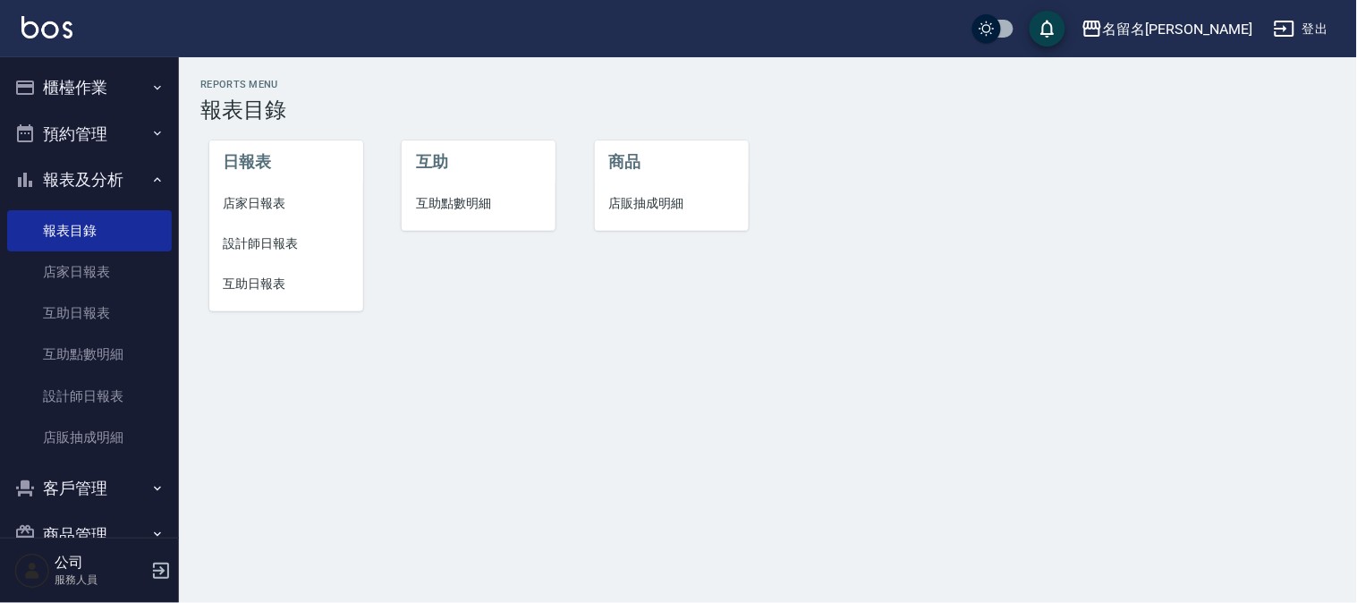
click at [246, 279] on span "互助日報表" at bounding box center [286, 284] width 125 height 19
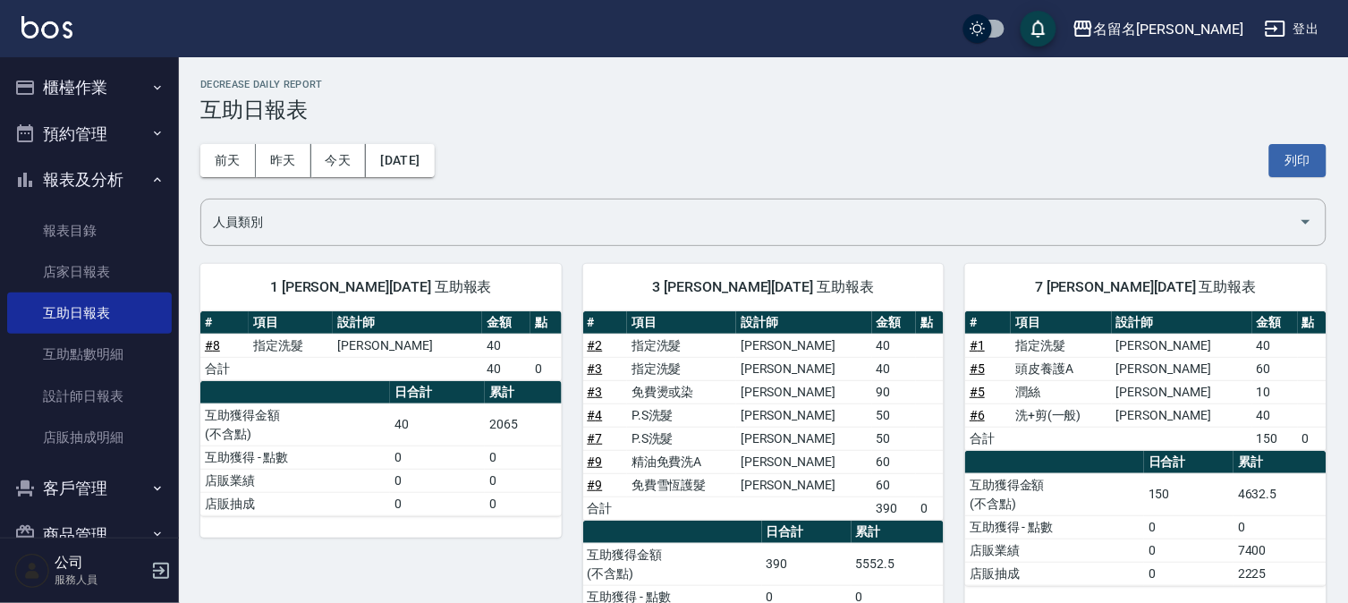
drag, startPoint x: 1297, startPoint y: 155, endPoint x: 1040, endPoint y: 526, distance: 452.0
click at [1298, 155] on button "列印" at bounding box center [1298, 160] width 57 height 33
